Goal: Information Seeking & Learning: Learn about a topic

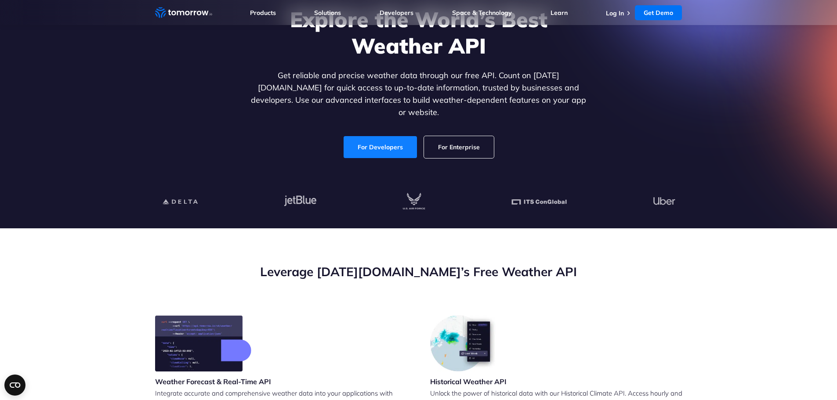
click at [393, 137] on link "For Developers" at bounding box center [380, 147] width 73 height 22
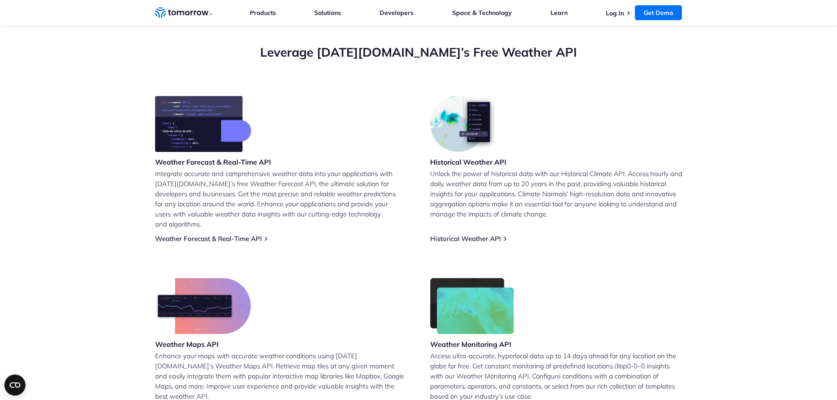
scroll to position [528, 0]
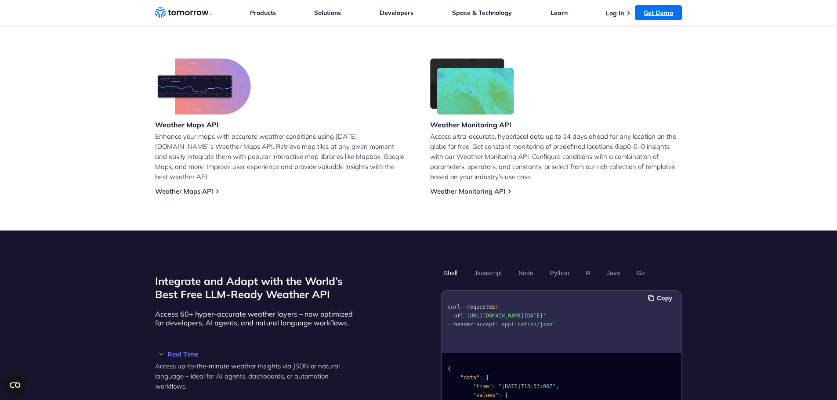
click at [662, 13] on link "Get Demo" at bounding box center [658, 12] width 47 height 15
click at [622, 10] on link "Log In" at bounding box center [615, 13] width 18 height 8
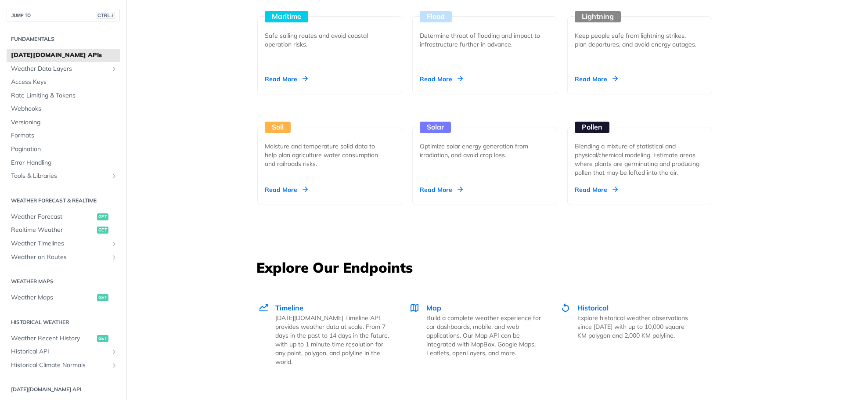
scroll to position [966, 0]
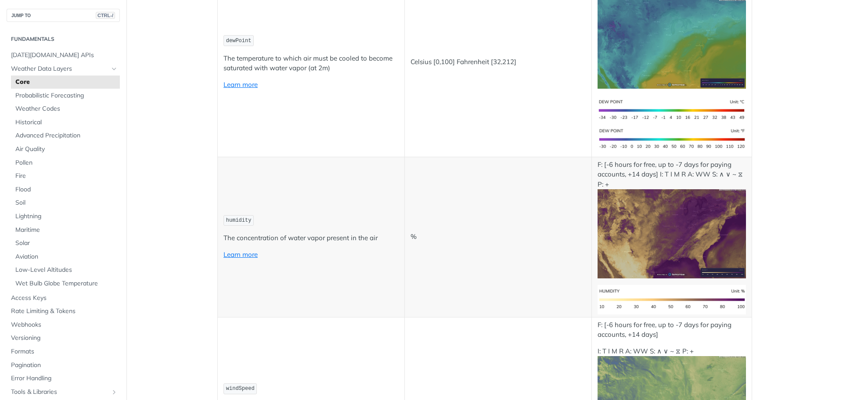
scroll to position [615, 0]
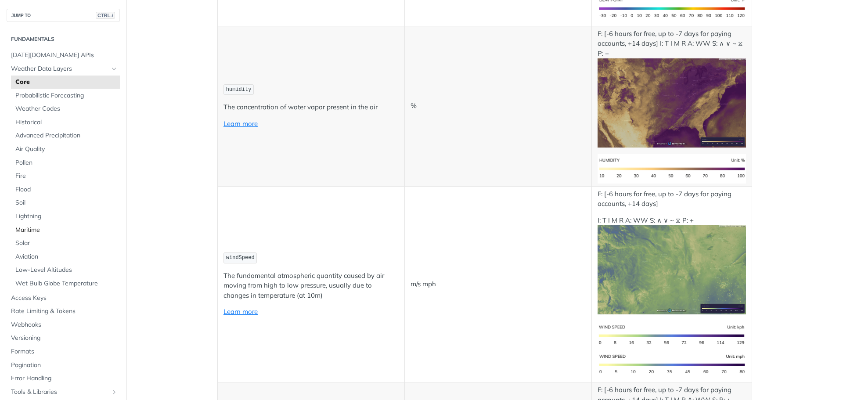
click at [32, 226] on span "Maritime" at bounding box center [66, 230] width 102 height 9
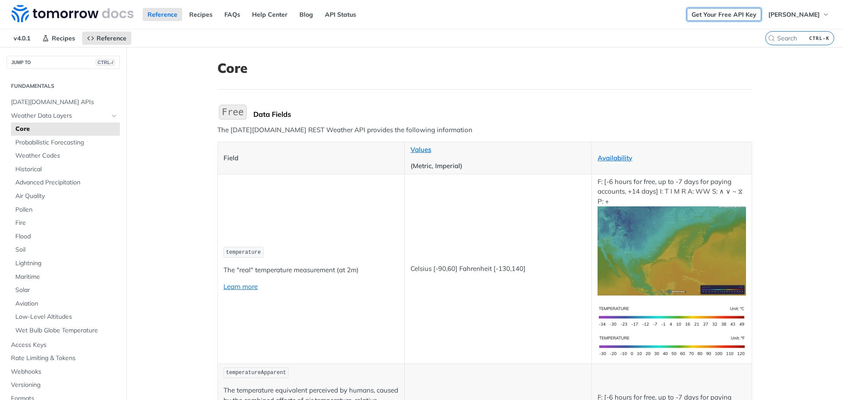
click at [718, 12] on link "Get Your Free API Key" at bounding box center [724, 14] width 75 height 13
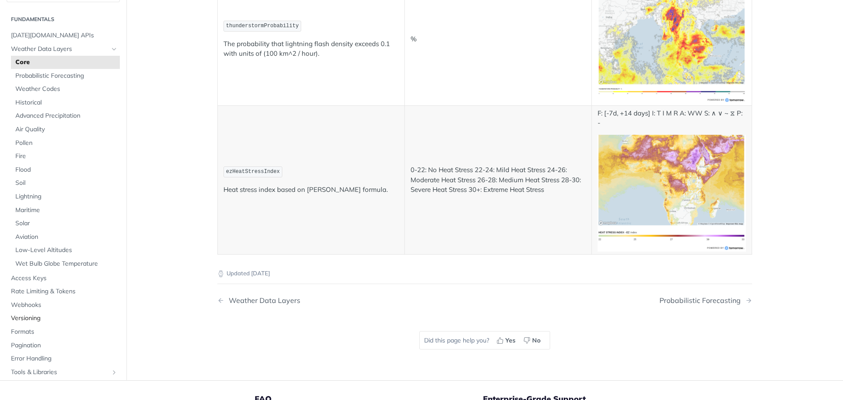
scroll to position [4613, 0]
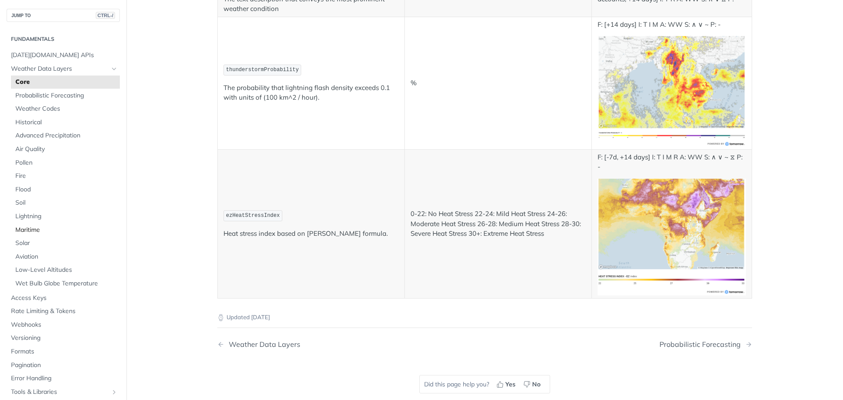
click at [33, 232] on span "Maritime" at bounding box center [66, 230] width 102 height 9
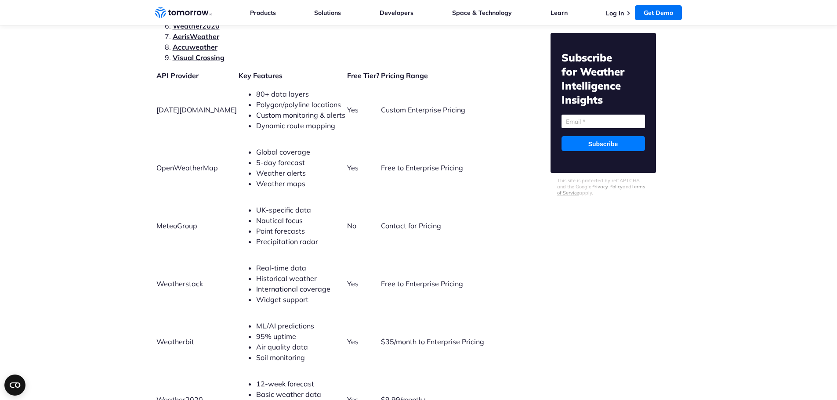
scroll to position [1977, 0]
click at [174, 278] on span "Weatherstack" at bounding box center [179, 282] width 47 height 9
copy span "Weatherstack"
